Goal: Register for event/course

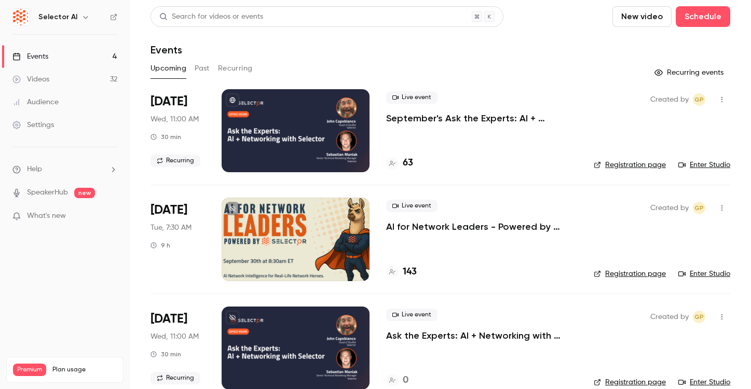
click at [724, 167] on link "Enter Studio" at bounding box center [704, 165] width 52 height 10
click at [394, 119] on p "September's Ask the Experts: AI + Networking with Selector" at bounding box center [481, 118] width 191 height 12
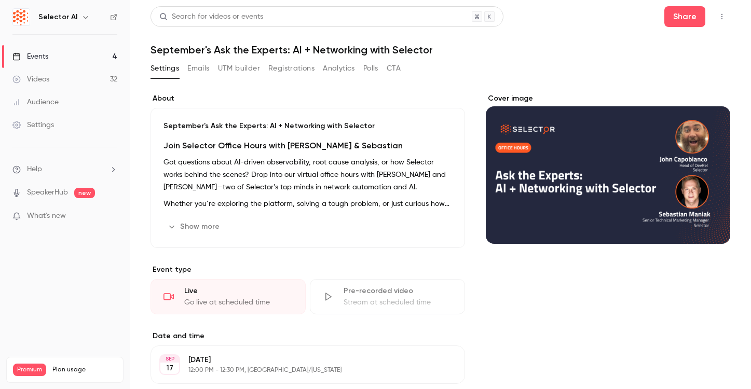
click at [194, 72] on button "Emails" at bounding box center [198, 68] width 22 height 17
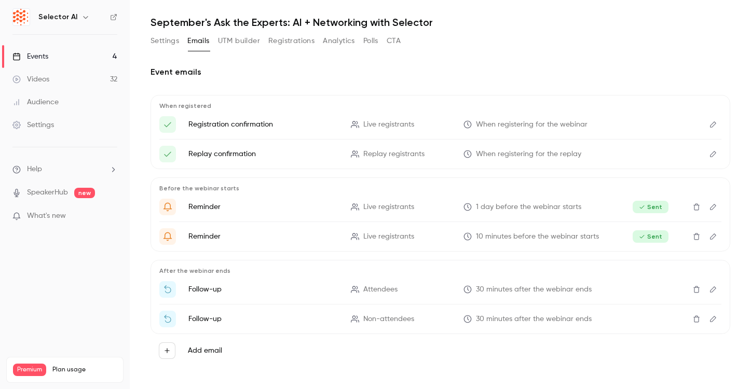
scroll to position [28, 0]
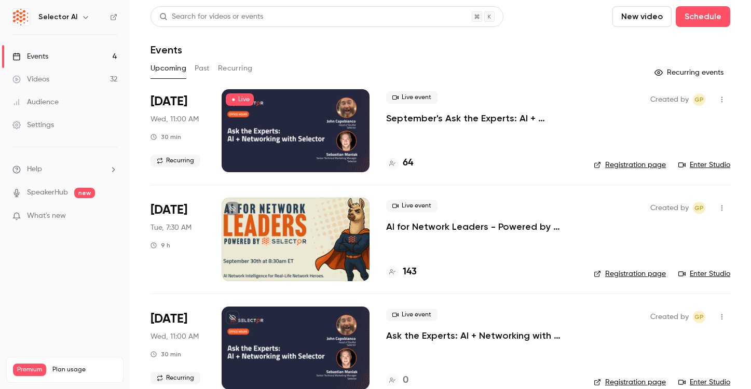
click at [623, 167] on link "Registration page" at bounding box center [629, 165] width 72 height 10
